Goal: Entertainment & Leisure: Consume media (video, audio)

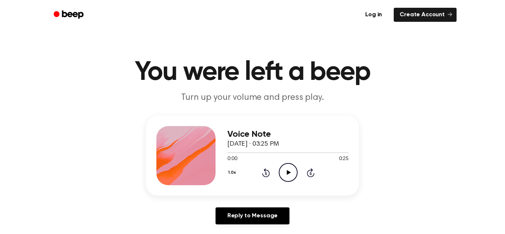
click at [290, 169] on icon "Play Audio" at bounding box center [288, 172] width 19 height 19
click at [291, 176] on icon "Play Audio" at bounding box center [288, 172] width 19 height 19
click at [240, 151] on div at bounding box center [287, 152] width 121 height 6
click at [283, 170] on icon "Play Audio" at bounding box center [288, 172] width 19 height 19
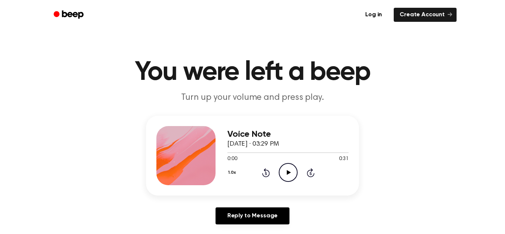
click at [290, 167] on icon "Play Audio" at bounding box center [288, 172] width 19 height 19
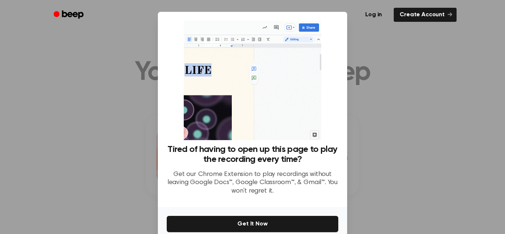
click at [414, 131] on div at bounding box center [252, 117] width 505 height 234
click at [394, 148] on div at bounding box center [252, 117] width 505 height 234
click at [383, 171] on div at bounding box center [252, 117] width 505 height 234
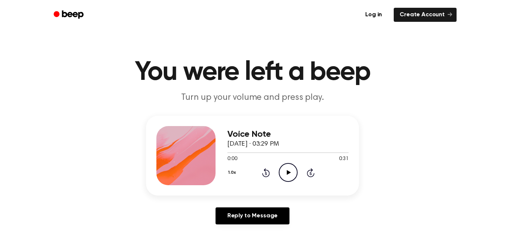
click at [285, 168] on icon "Play Audio" at bounding box center [288, 172] width 19 height 19
click at [294, 169] on icon "Play Audio" at bounding box center [288, 172] width 19 height 19
click at [287, 175] on icon "Play Audio" at bounding box center [288, 172] width 19 height 19
click at [289, 173] on icon at bounding box center [289, 172] width 4 height 5
click at [286, 172] on icon "Play Audio" at bounding box center [288, 172] width 19 height 19
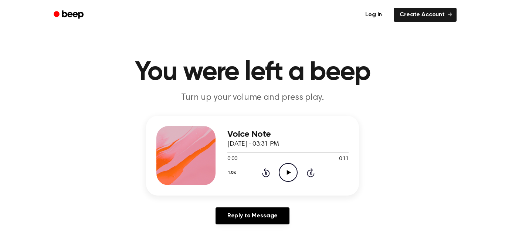
click at [286, 172] on icon "Play Audio" at bounding box center [288, 172] width 19 height 19
click at [288, 172] on icon "Pause Audio" at bounding box center [288, 172] width 19 height 19
click at [288, 172] on icon at bounding box center [289, 172] width 4 height 5
click at [287, 169] on icon "Play Audio" at bounding box center [288, 172] width 19 height 19
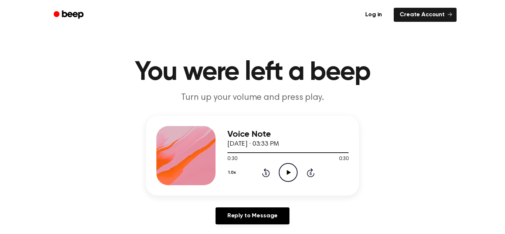
click at [287, 169] on icon "Play Audio" at bounding box center [288, 172] width 19 height 19
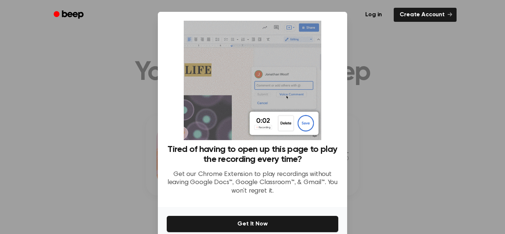
click at [389, 86] on div at bounding box center [252, 117] width 505 height 234
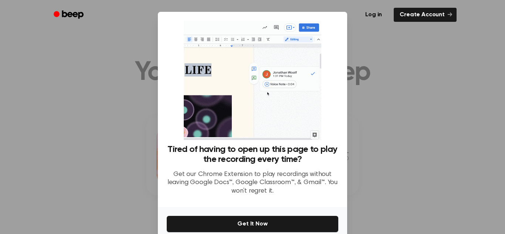
click at [389, 86] on div at bounding box center [252, 117] width 505 height 234
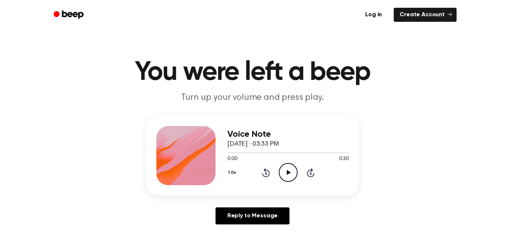
click at [286, 165] on icon "Play Audio" at bounding box center [288, 172] width 19 height 19
